Goal: Information Seeking & Learning: Learn about a topic

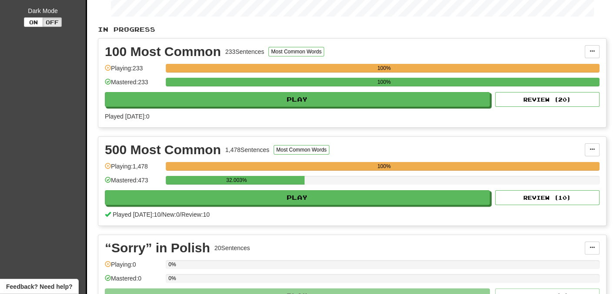
scroll to position [183, 0]
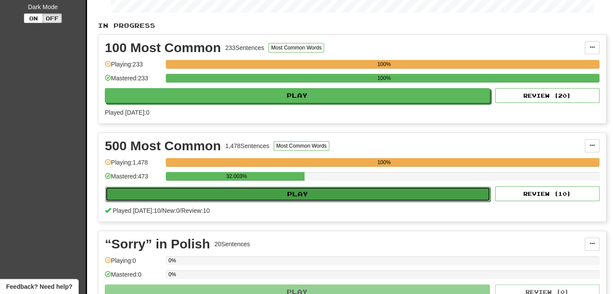
click at [214, 190] on button "Play" at bounding box center [297, 194] width 385 height 15
select select "**"
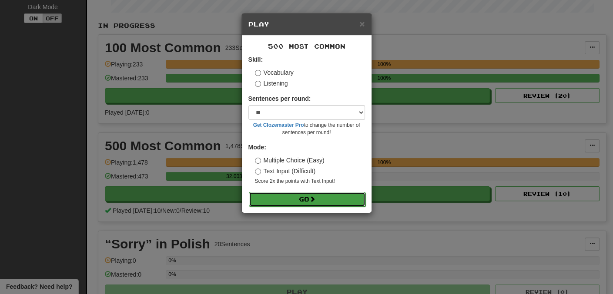
click at [267, 199] on button "Go" at bounding box center [307, 199] width 117 height 15
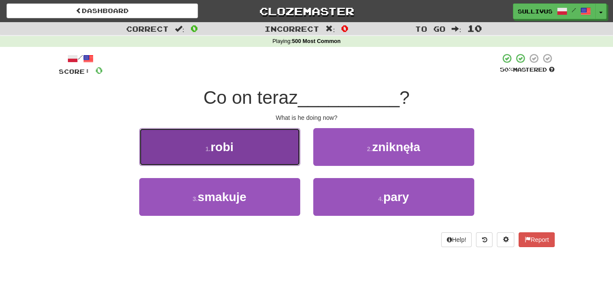
click at [258, 145] on button "1 . robi" at bounding box center [219, 147] width 161 height 38
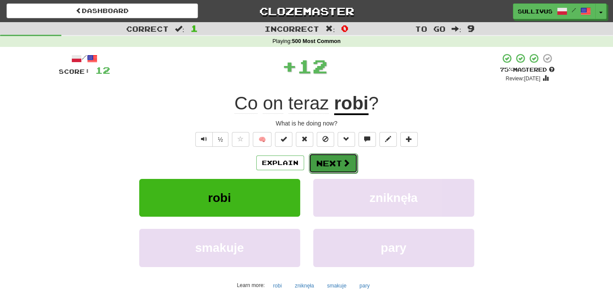
click at [346, 163] on span at bounding box center [346, 163] width 8 height 8
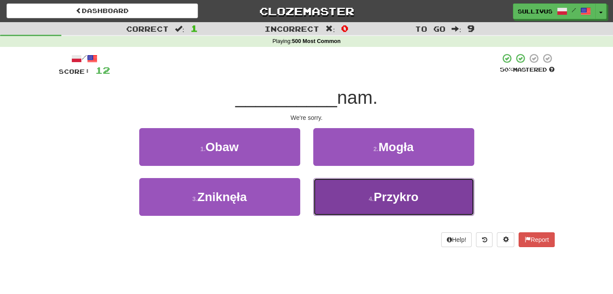
click at [369, 196] on button "4 . Przykro" at bounding box center [393, 197] width 161 height 38
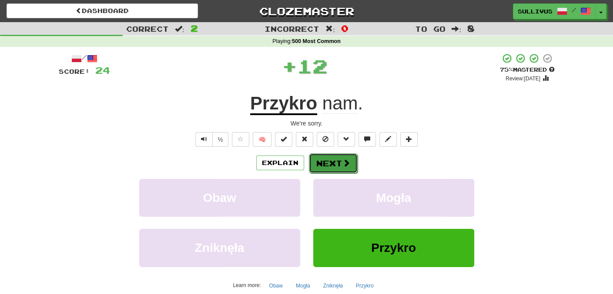
click at [343, 160] on span at bounding box center [346, 163] width 8 height 8
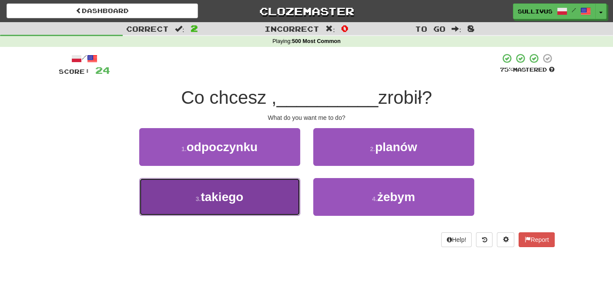
click at [291, 199] on button "3 . takiego" at bounding box center [219, 197] width 161 height 38
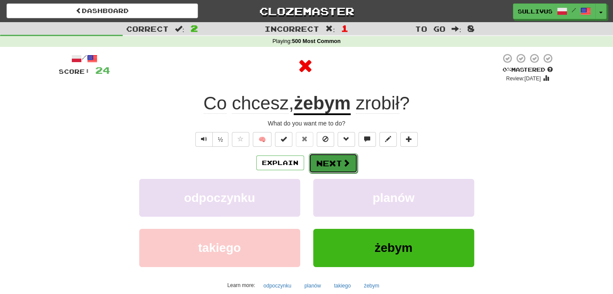
click at [323, 166] on button "Next" at bounding box center [333, 163] width 49 height 20
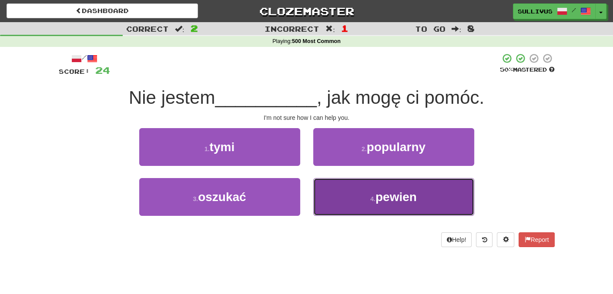
click at [396, 197] on span "pewien" at bounding box center [395, 196] width 41 height 13
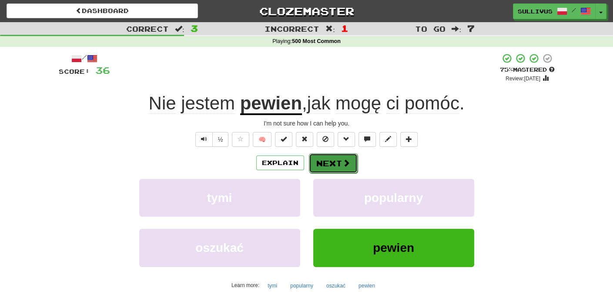
click at [329, 159] on button "Next" at bounding box center [333, 163] width 49 height 20
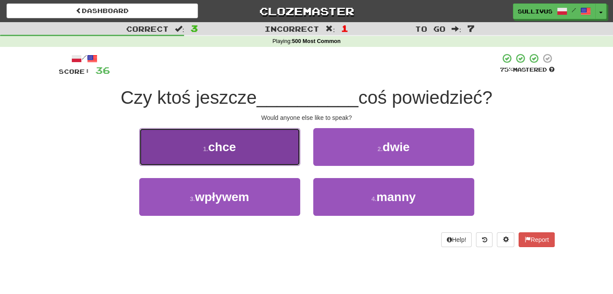
click at [279, 160] on button "1 . chce" at bounding box center [219, 147] width 161 height 38
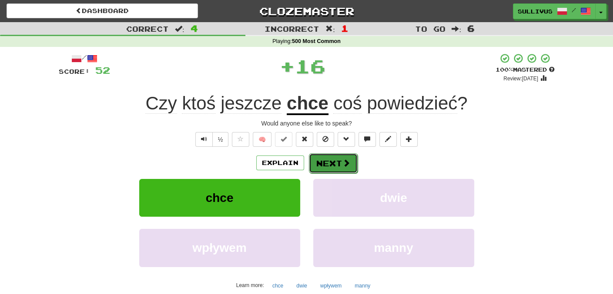
click at [341, 168] on button "Next" at bounding box center [333, 163] width 49 height 20
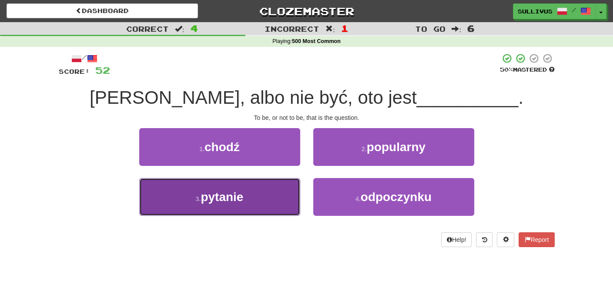
click at [279, 196] on button "3 . pytanie" at bounding box center [219, 197] width 161 height 38
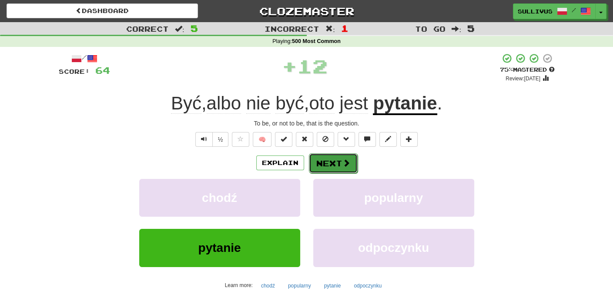
click at [333, 168] on button "Next" at bounding box center [333, 163] width 49 height 20
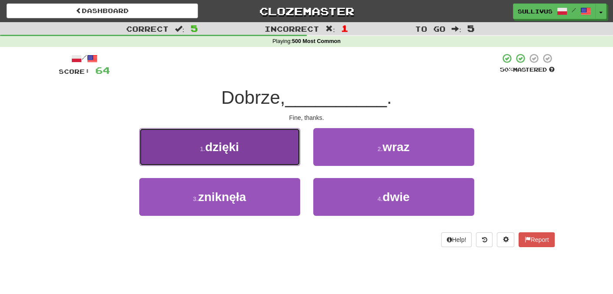
click at [280, 153] on button "1 . dzięki" at bounding box center [219, 147] width 161 height 38
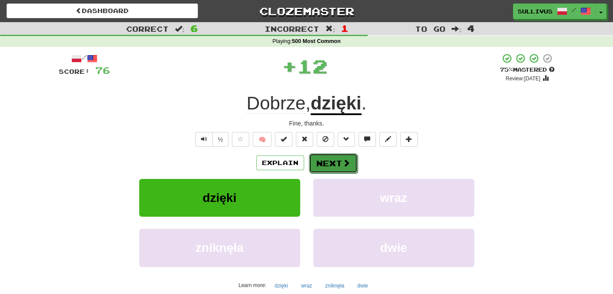
click at [327, 165] on button "Next" at bounding box center [333, 163] width 49 height 20
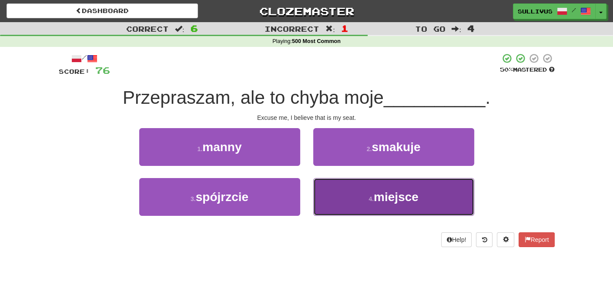
click at [350, 190] on button "4 . miejsce" at bounding box center [393, 197] width 161 height 38
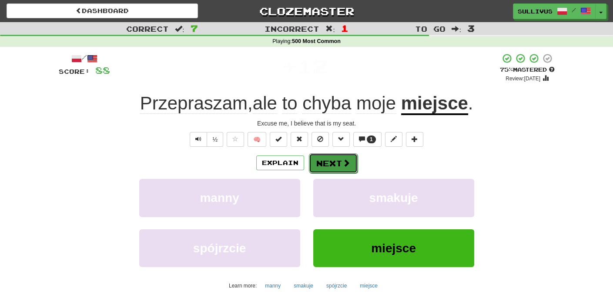
click at [343, 164] on span at bounding box center [346, 163] width 8 height 8
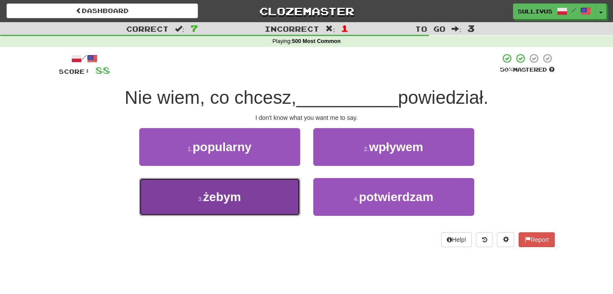
click at [265, 187] on button "3 . żebym" at bounding box center [219, 197] width 161 height 38
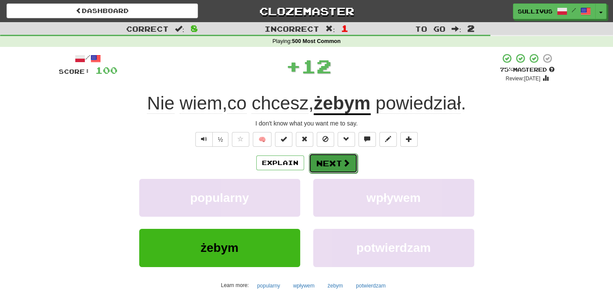
click at [335, 165] on button "Next" at bounding box center [333, 163] width 49 height 20
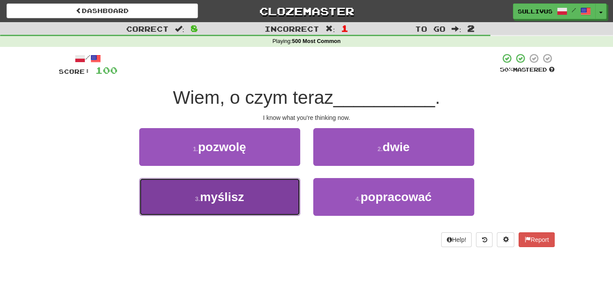
click at [284, 201] on button "3 . myślisz" at bounding box center [219, 197] width 161 height 38
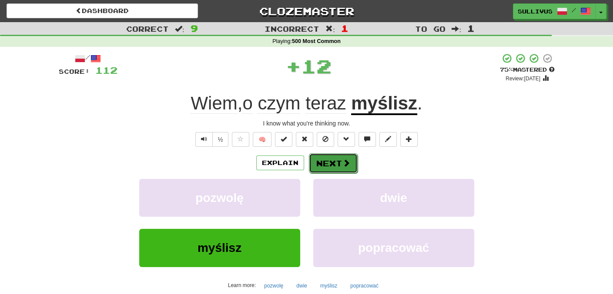
click at [340, 168] on button "Next" at bounding box center [333, 163] width 49 height 20
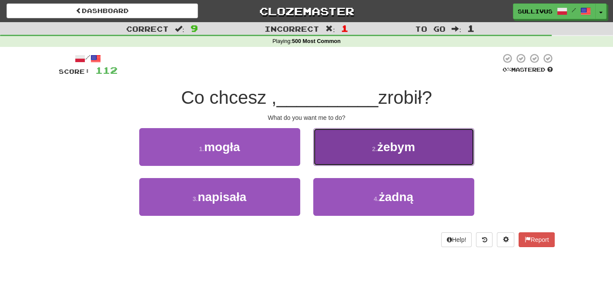
click at [327, 155] on button "2 . żebym" at bounding box center [393, 147] width 161 height 38
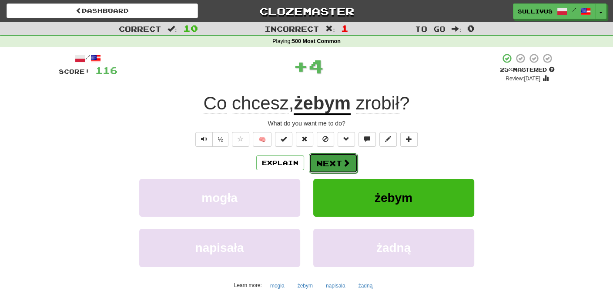
click at [331, 159] on button "Next" at bounding box center [333, 163] width 49 height 20
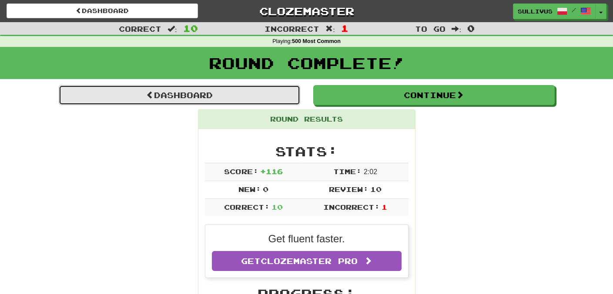
click at [268, 102] on link "Dashboard" at bounding box center [179, 95] width 241 height 20
